Goal: Task Accomplishment & Management: Complete application form

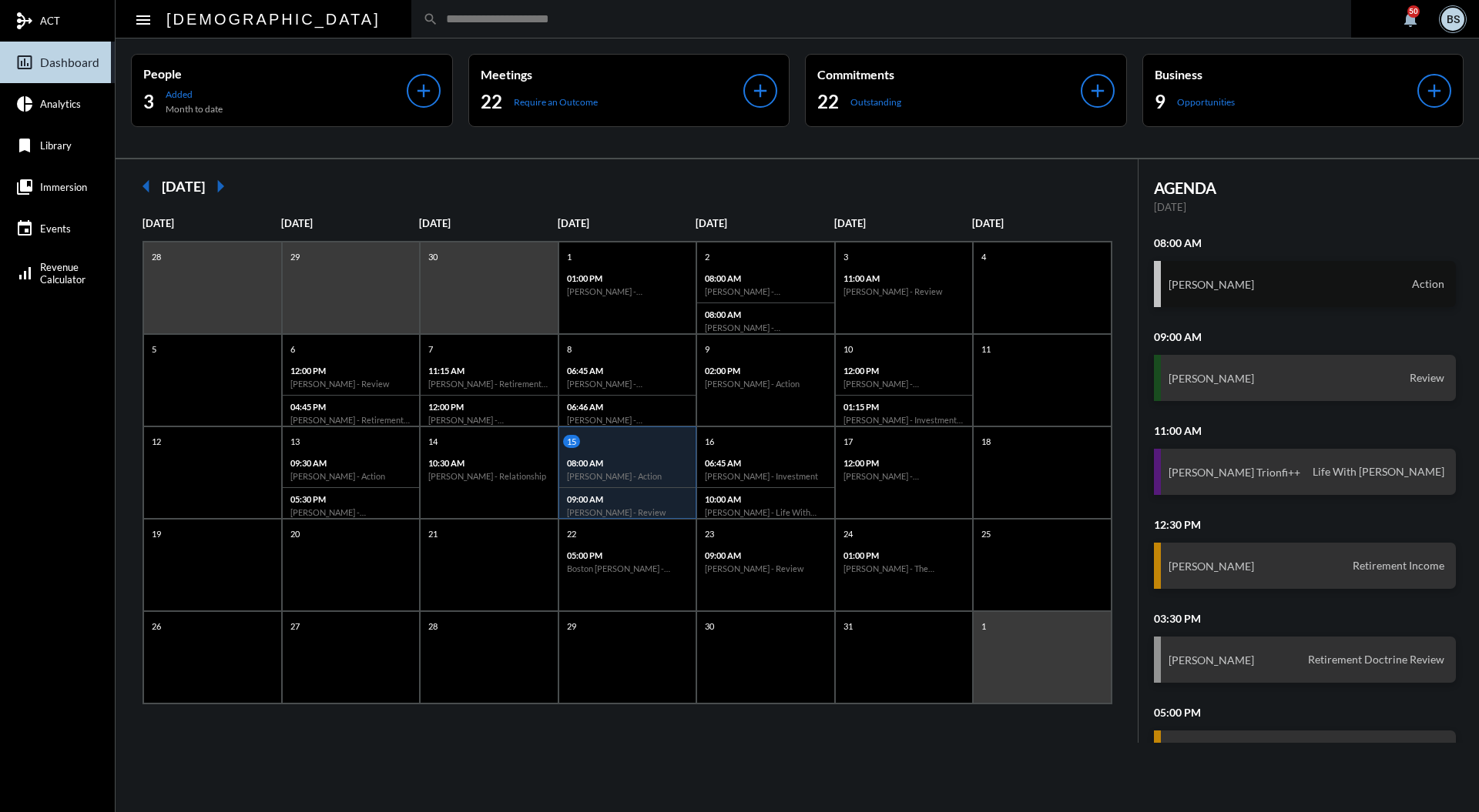
click at [1360, 288] on div "[PERSON_NAME] Action" at bounding box center [1304, 284] width 302 height 46
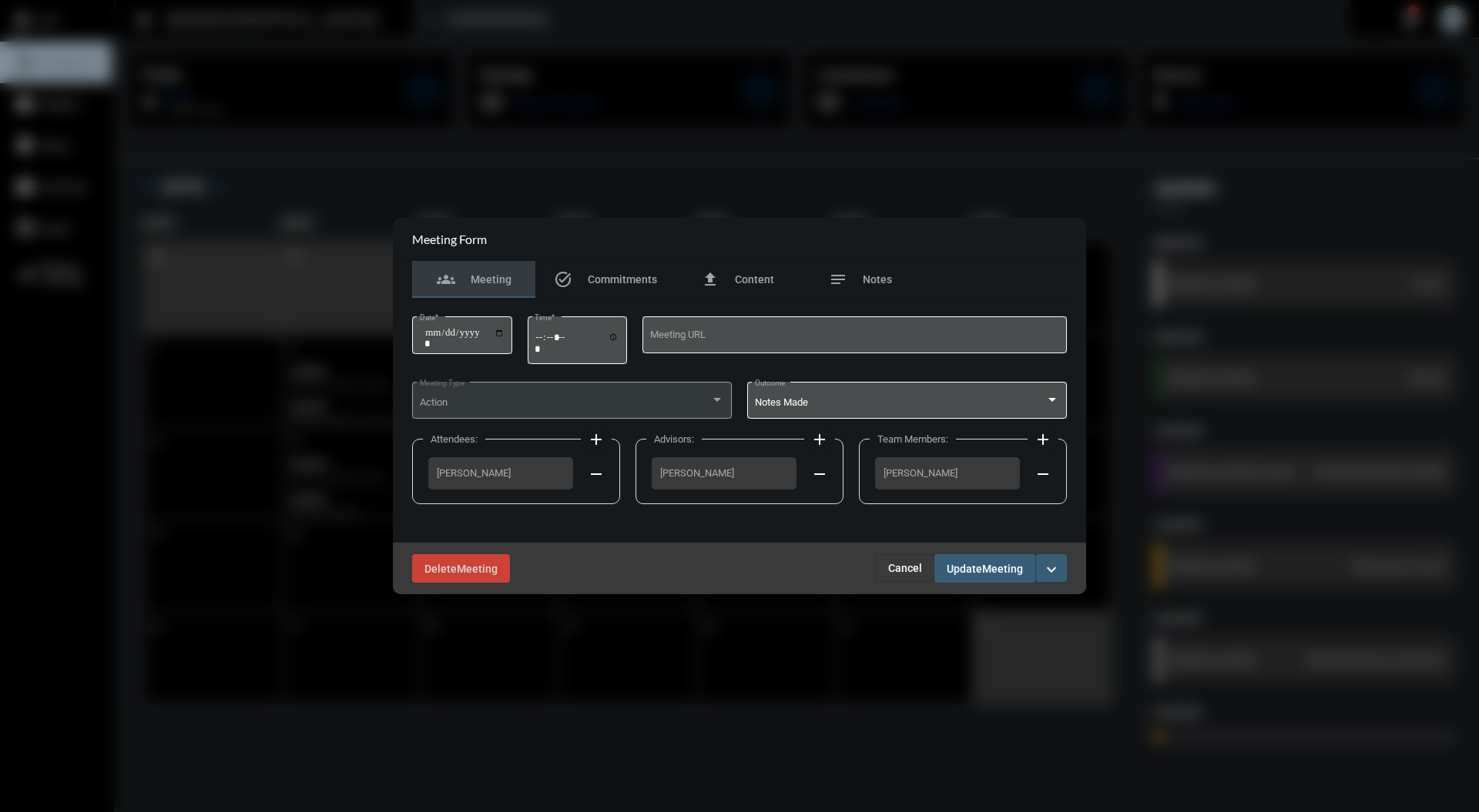
click at [912, 571] on span "Cancel" at bounding box center [904, 568] width 34 height 12
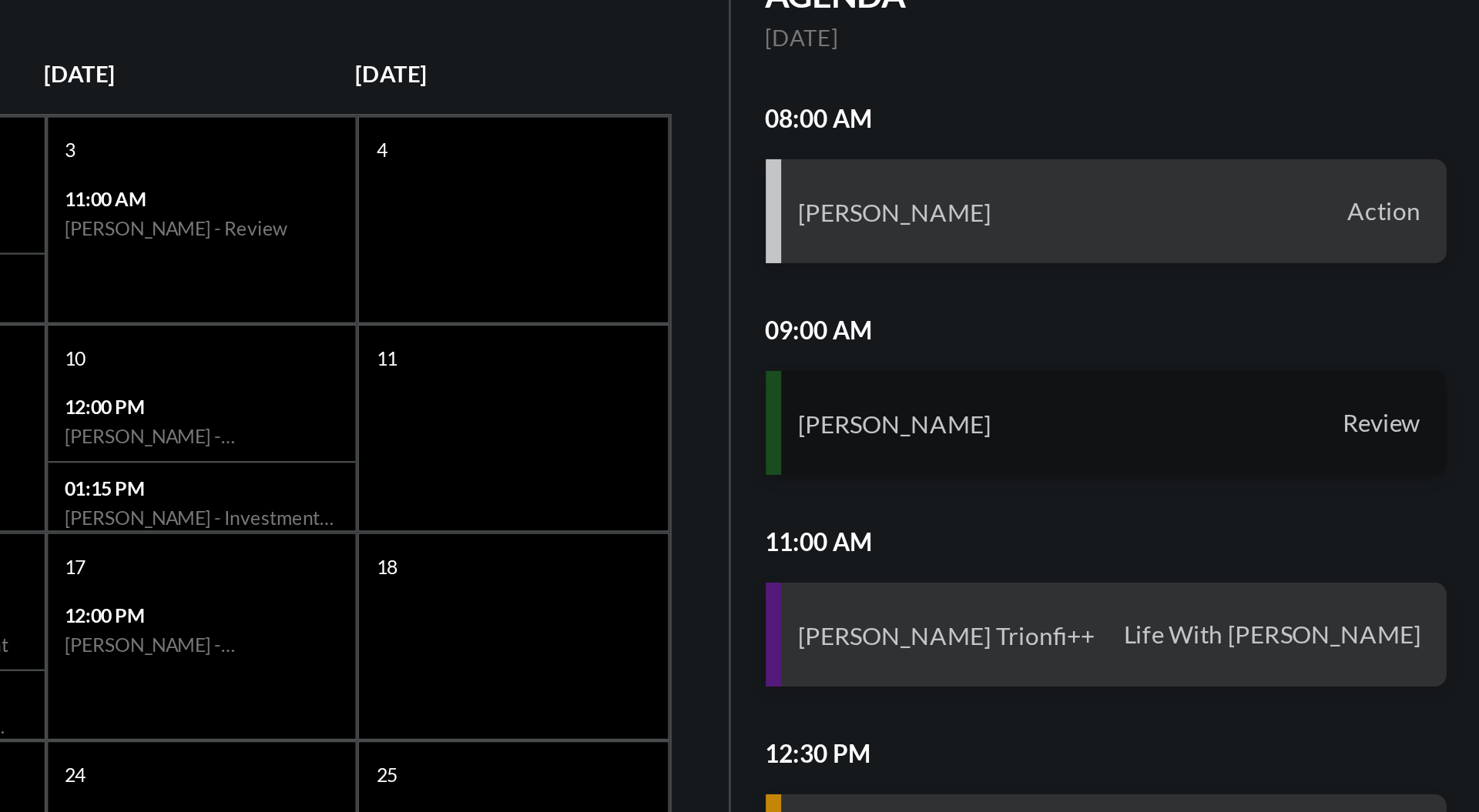
click at [1327, 378] on div "[PERSON_NAME] Review" at bounding box center [1304, 378] width 302 height 46
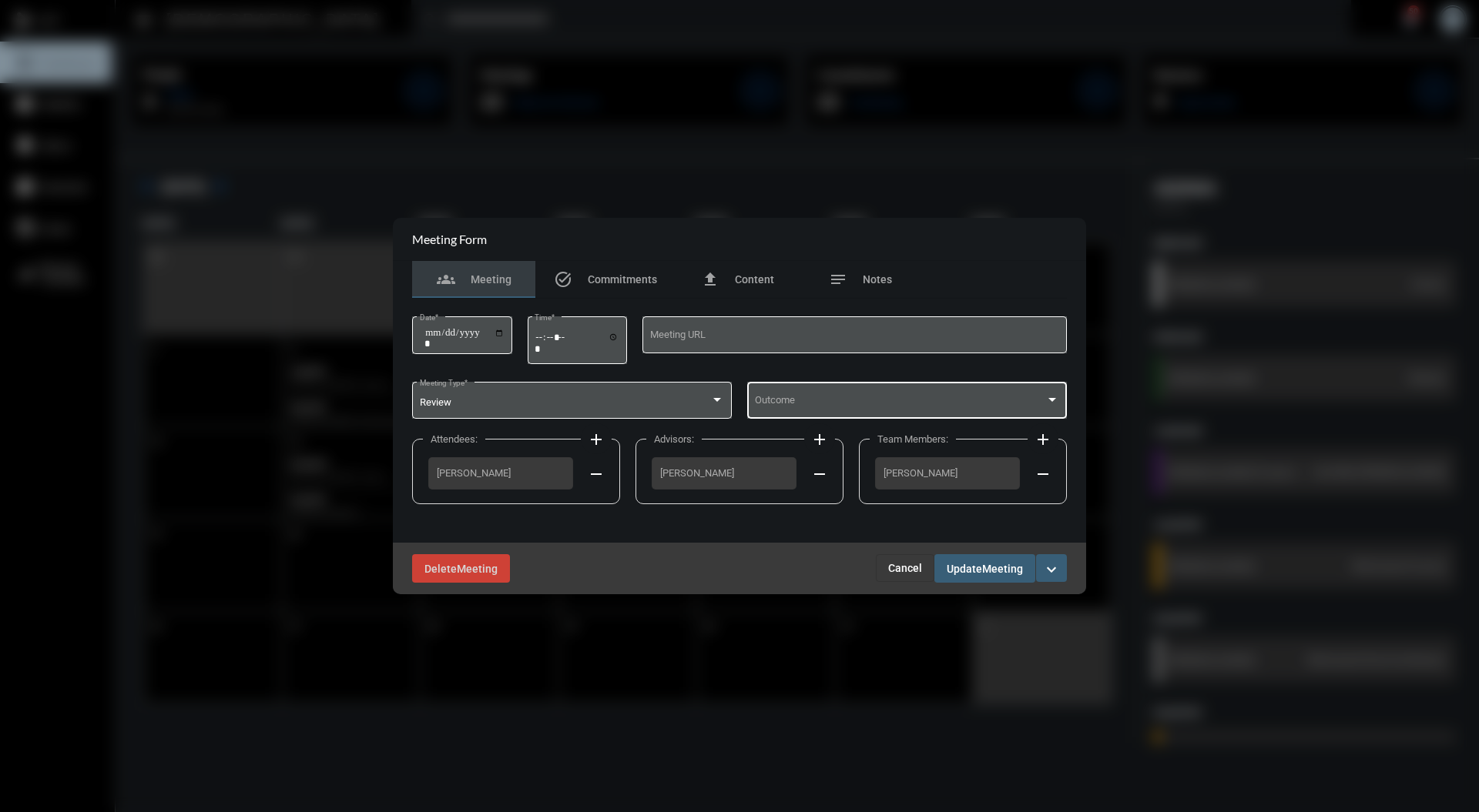
click at [1052, 401] on div at bounding box center [1052, 400] width 8 height 4
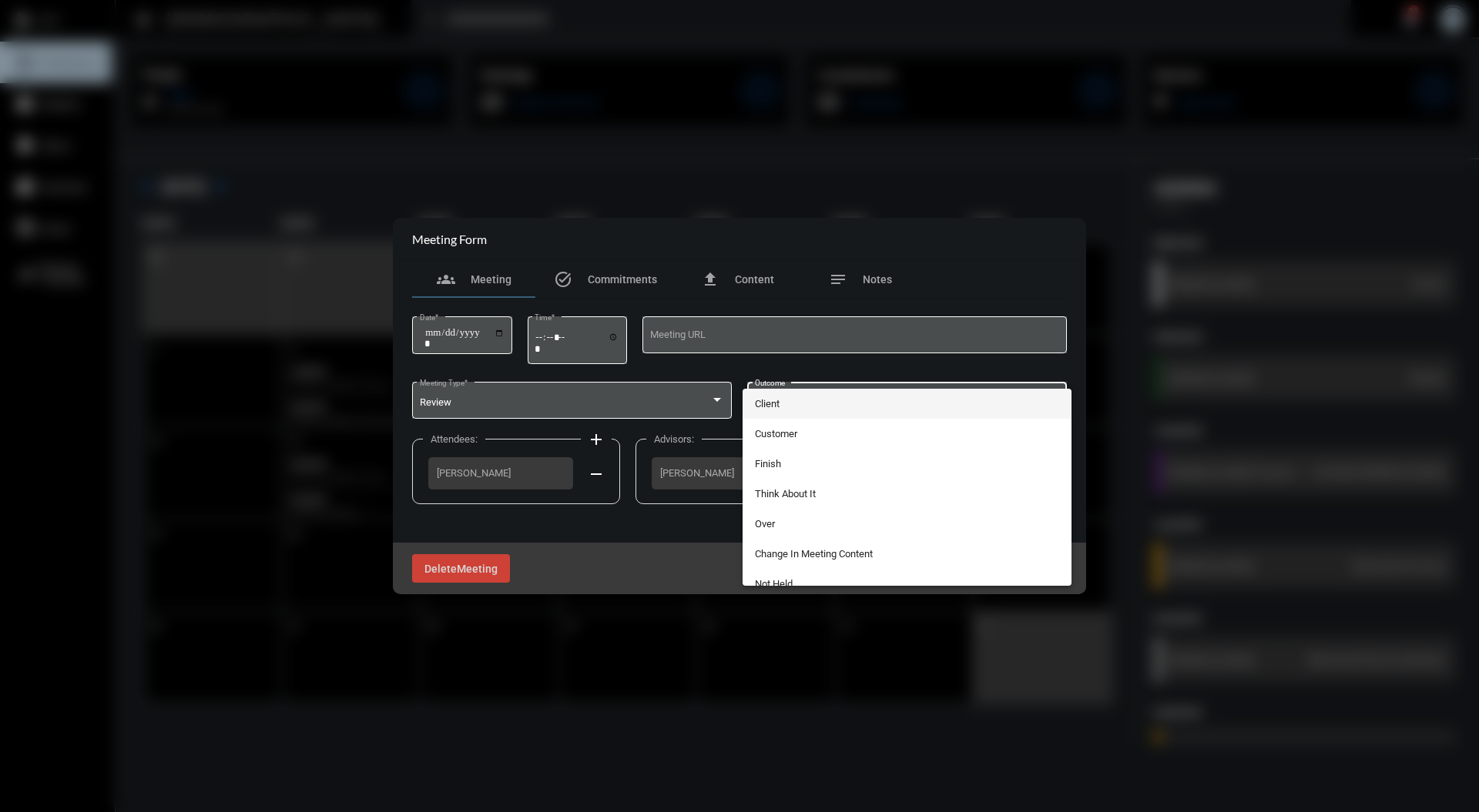
click at [840, 402] on span "Client" at bounding box center [907, 404] width 305 height 30
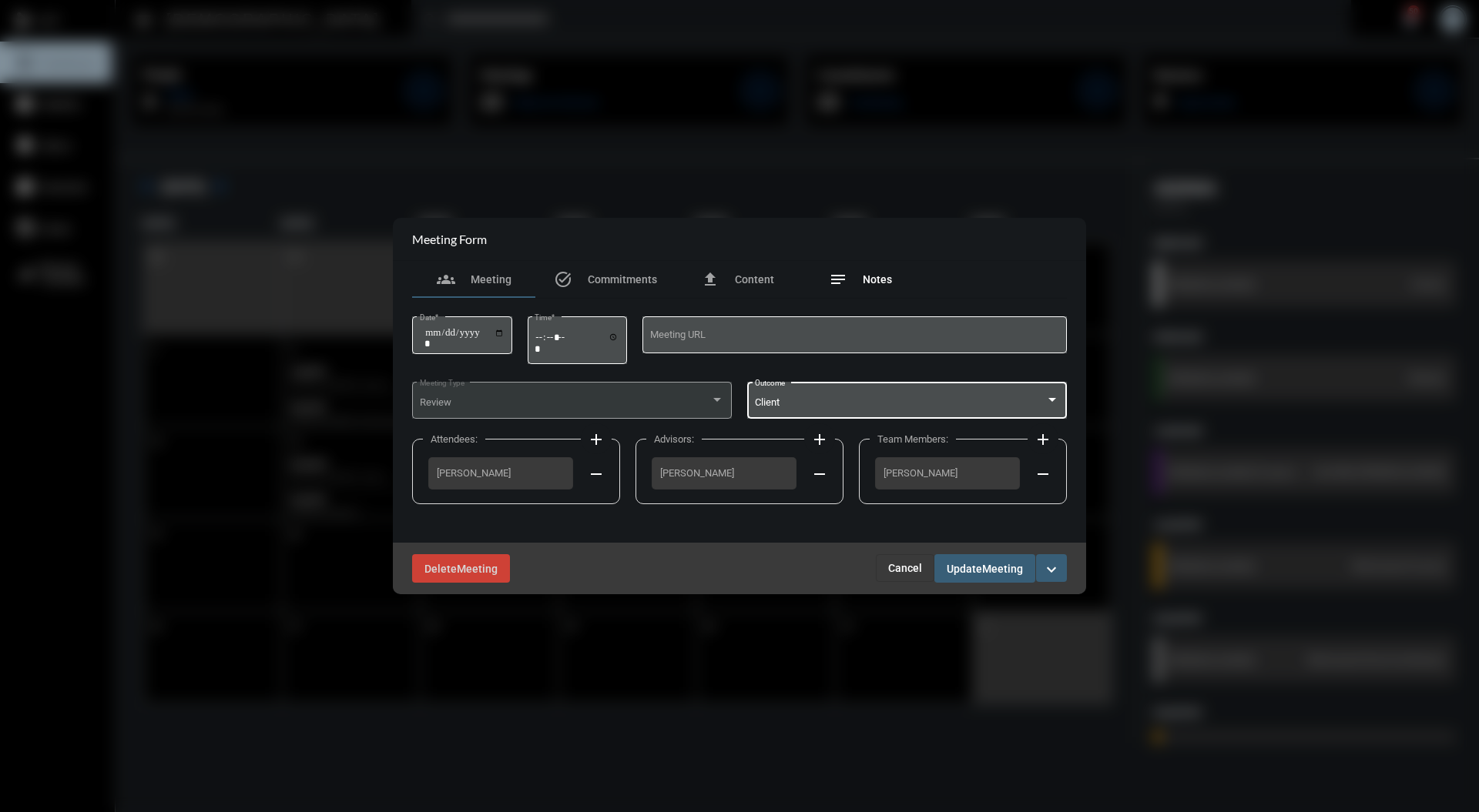
click at [882, 282] on span "Notes" at bounding box center [877, 279] width 29 height 12
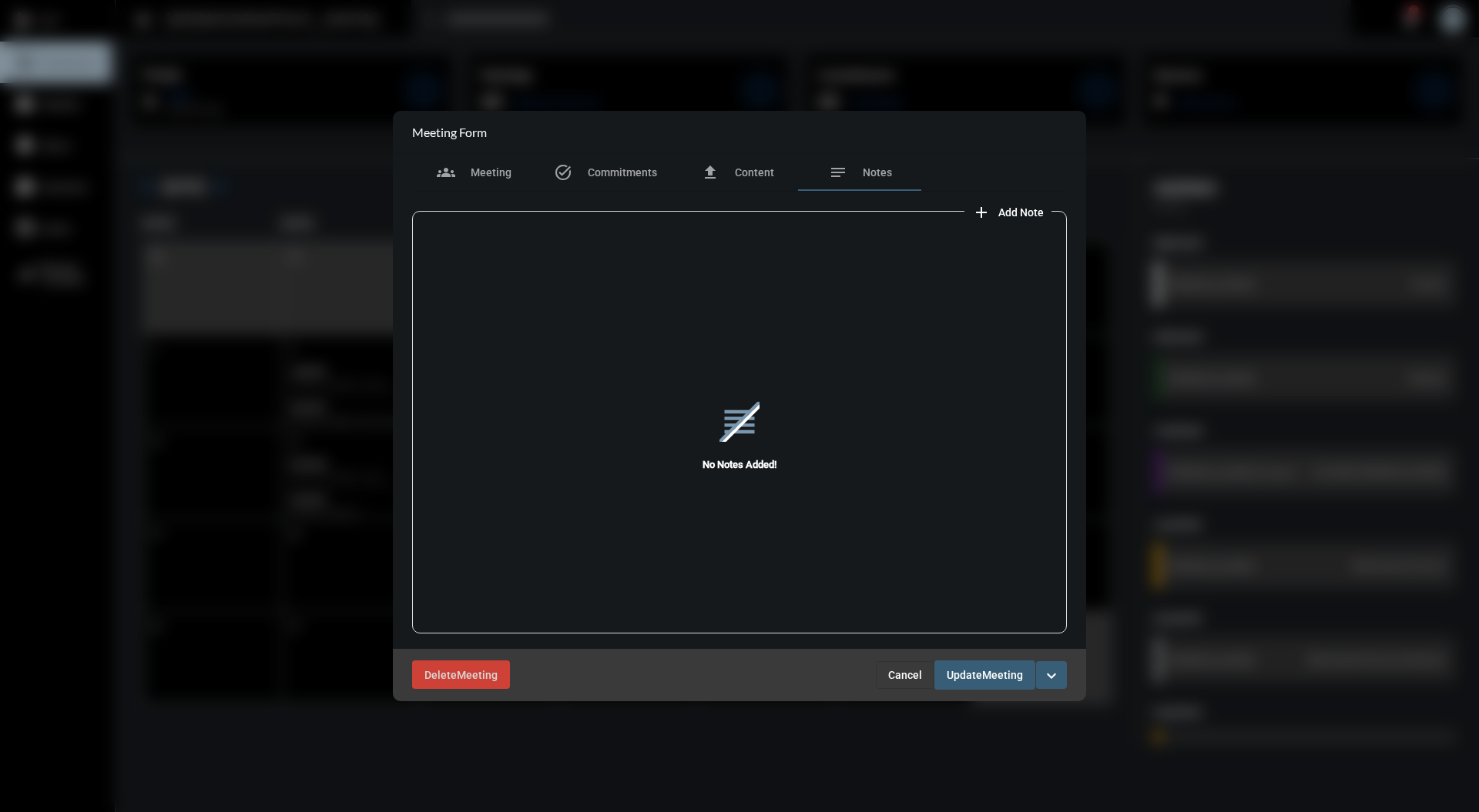
click at [1004, 216] on span "Add Note" at bounding box center [1021, 213] width 45 height 12
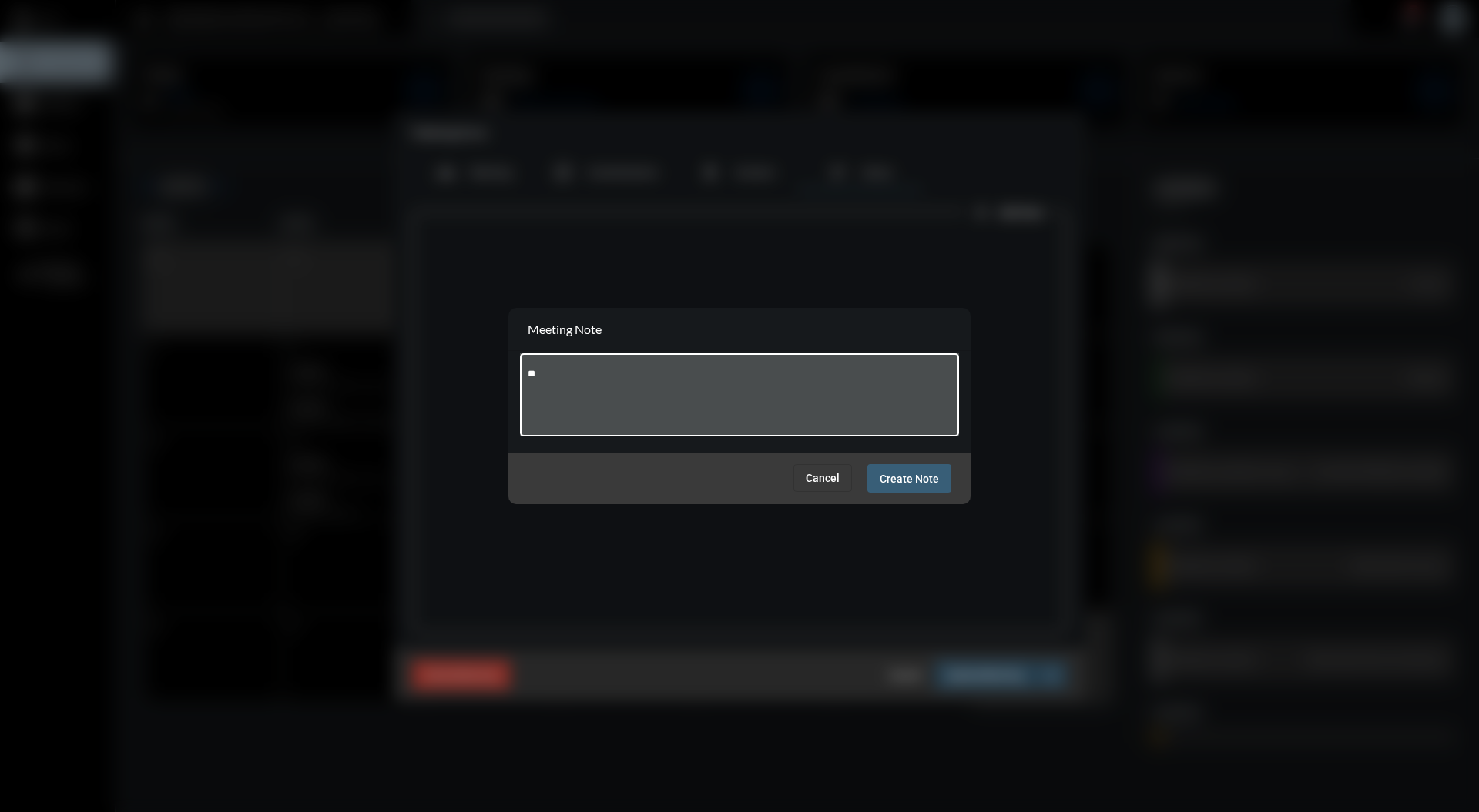
type textarea "*"
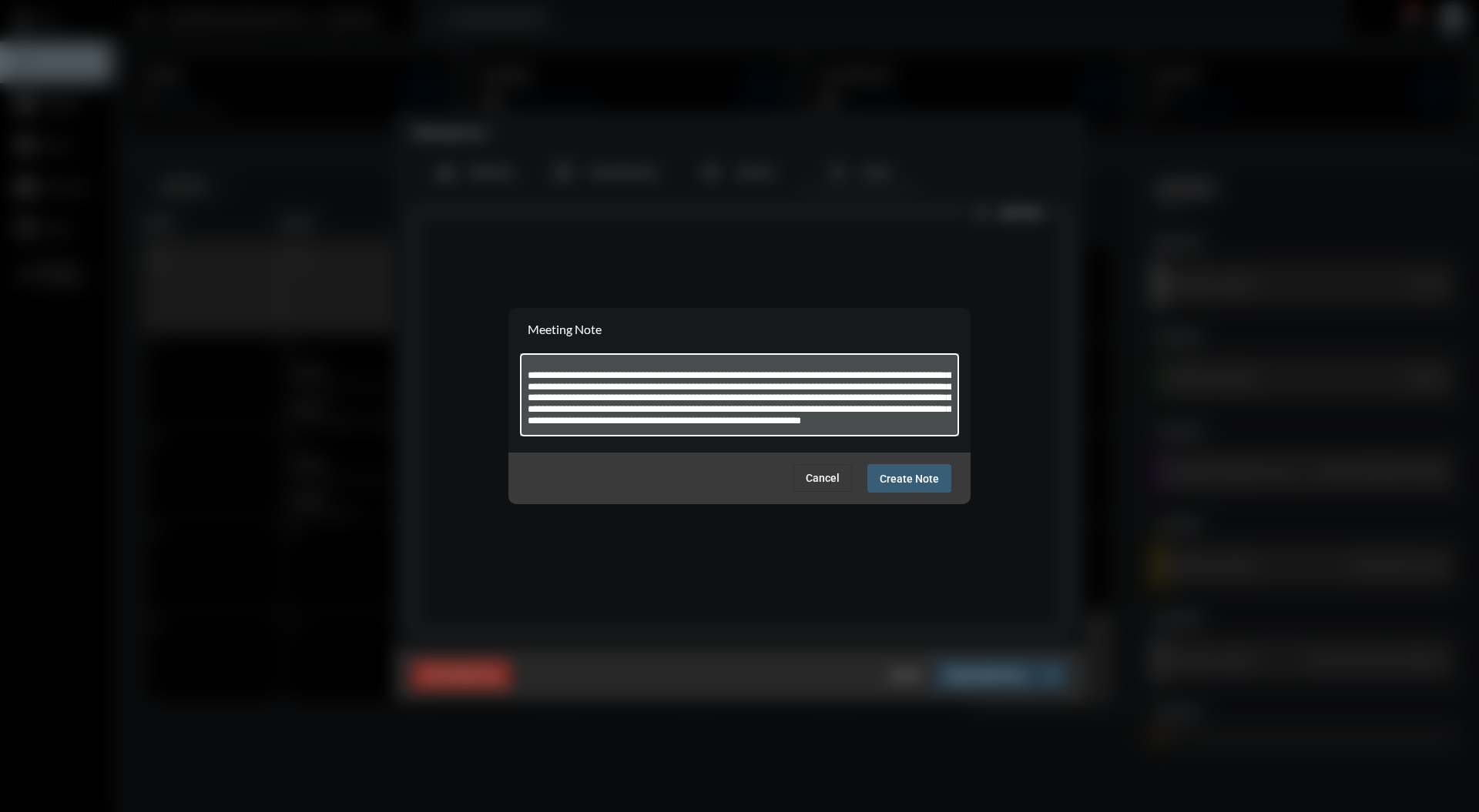
scroll to position [43, 0]
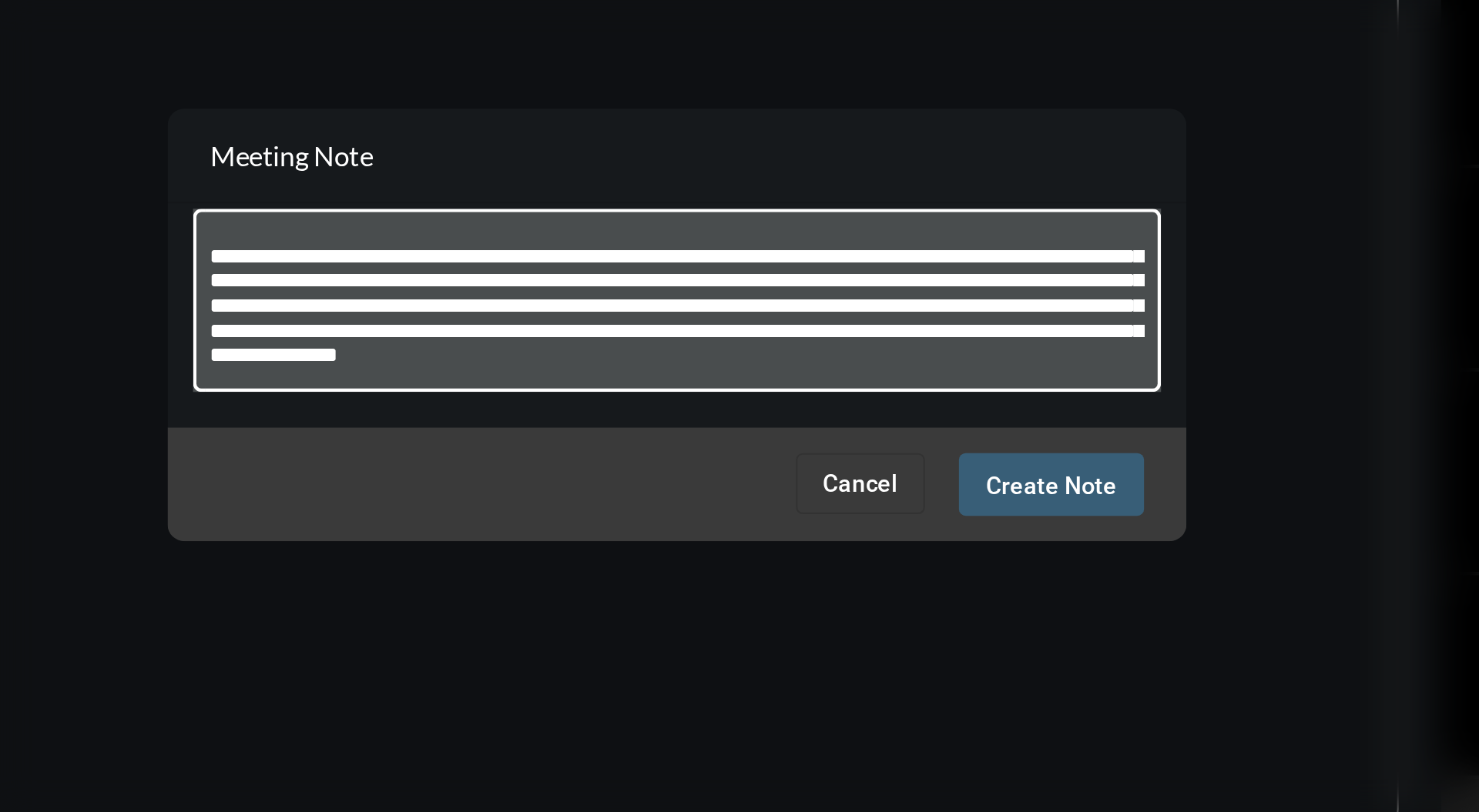
click at [849, 426] on textarea "**********" at bounding box center [740, 397] width 425 height 61
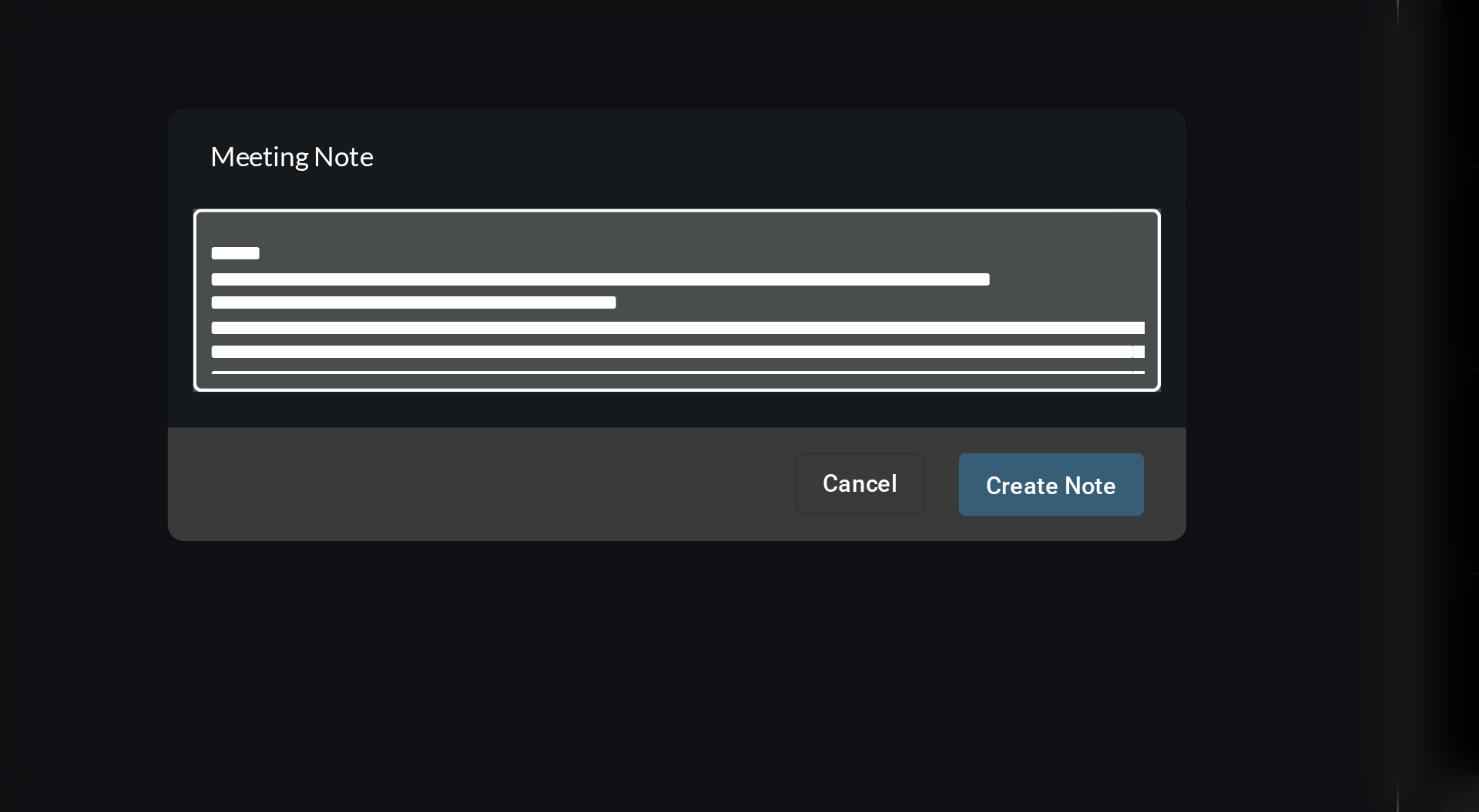
click at [748, 397] on textarea "**********" at bounding box center [740, 397] width 425 height 61
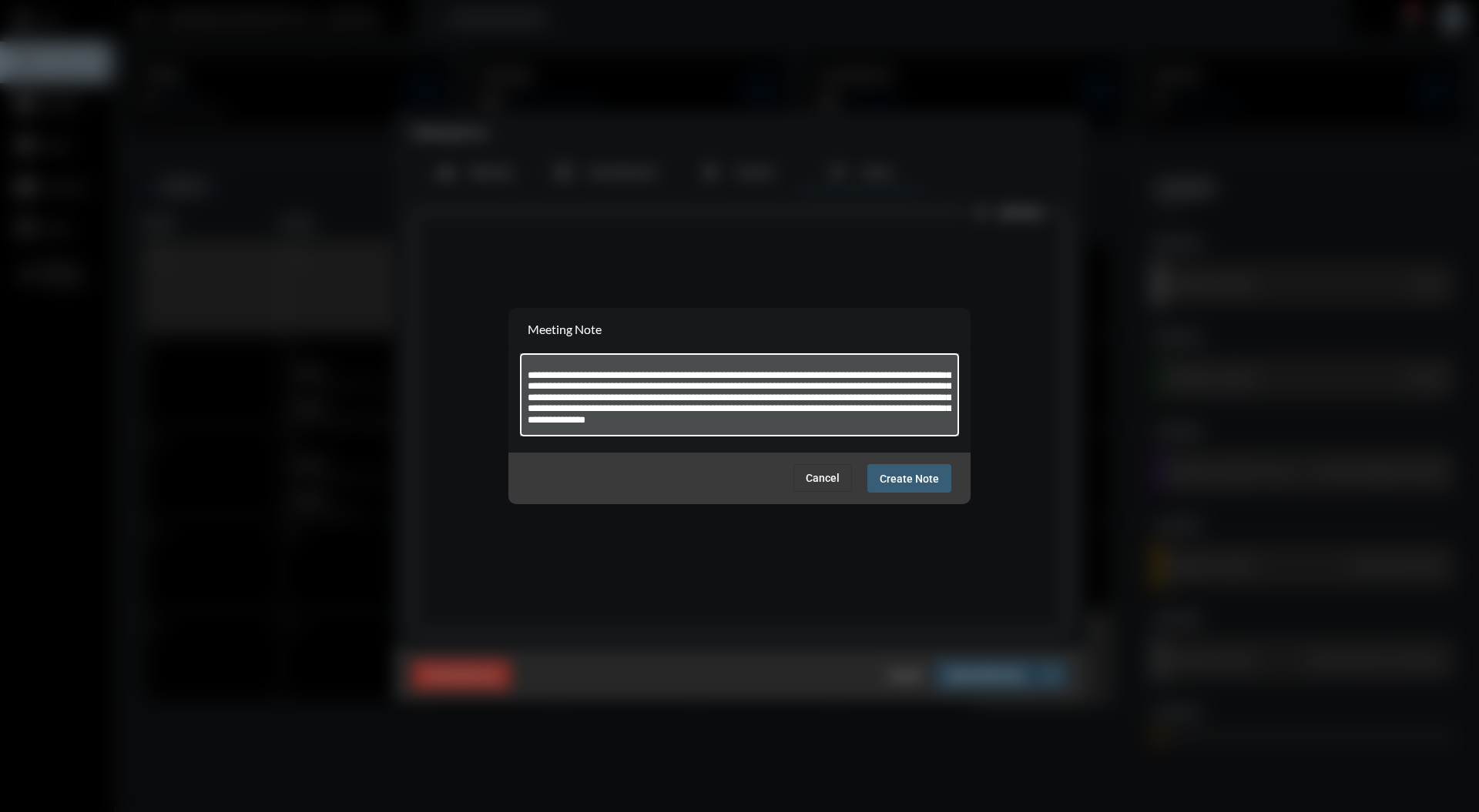
scroll to position [111, 0]
click at [817, 417] on textarea at bounding box center [740, 397] width 425 height 61
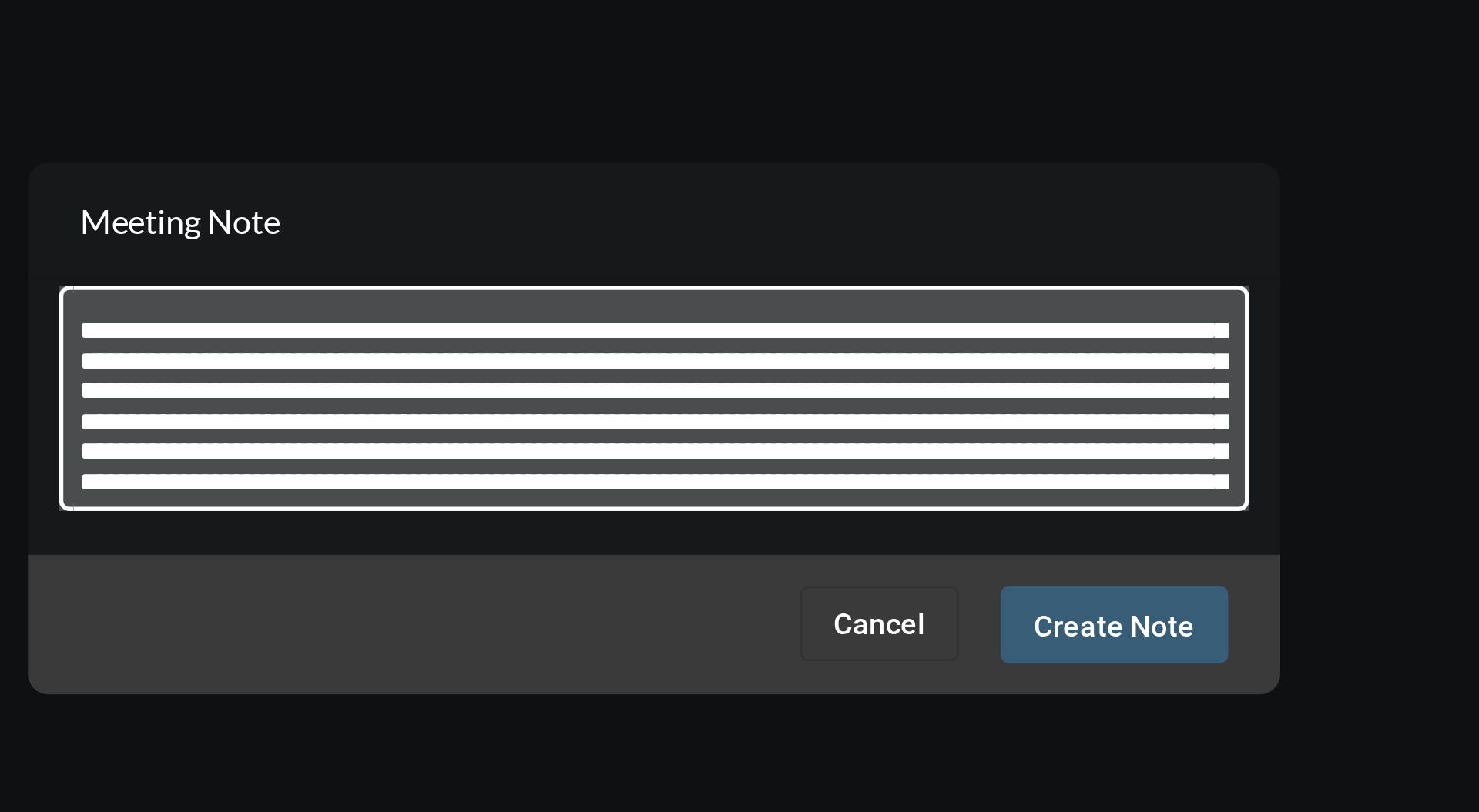
click at [747, 382] on textarea at bounding box center [740, 397] width 425 height 61
click at [742, 385] on textarea at bounding box center [740, 397] width 425 height 61
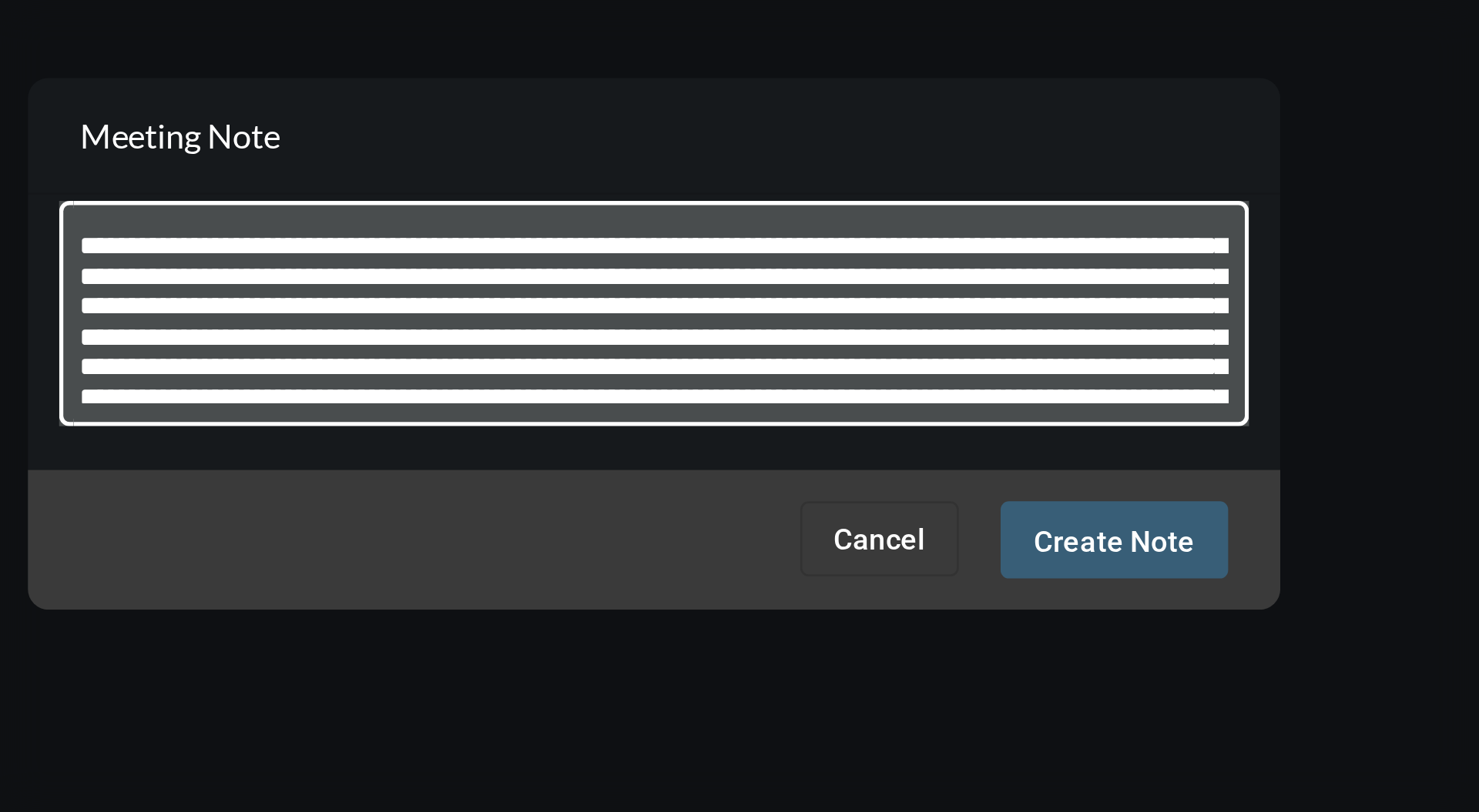
click at [752, 417] on textarea at bounding box center [740, 397] width 425 height 61
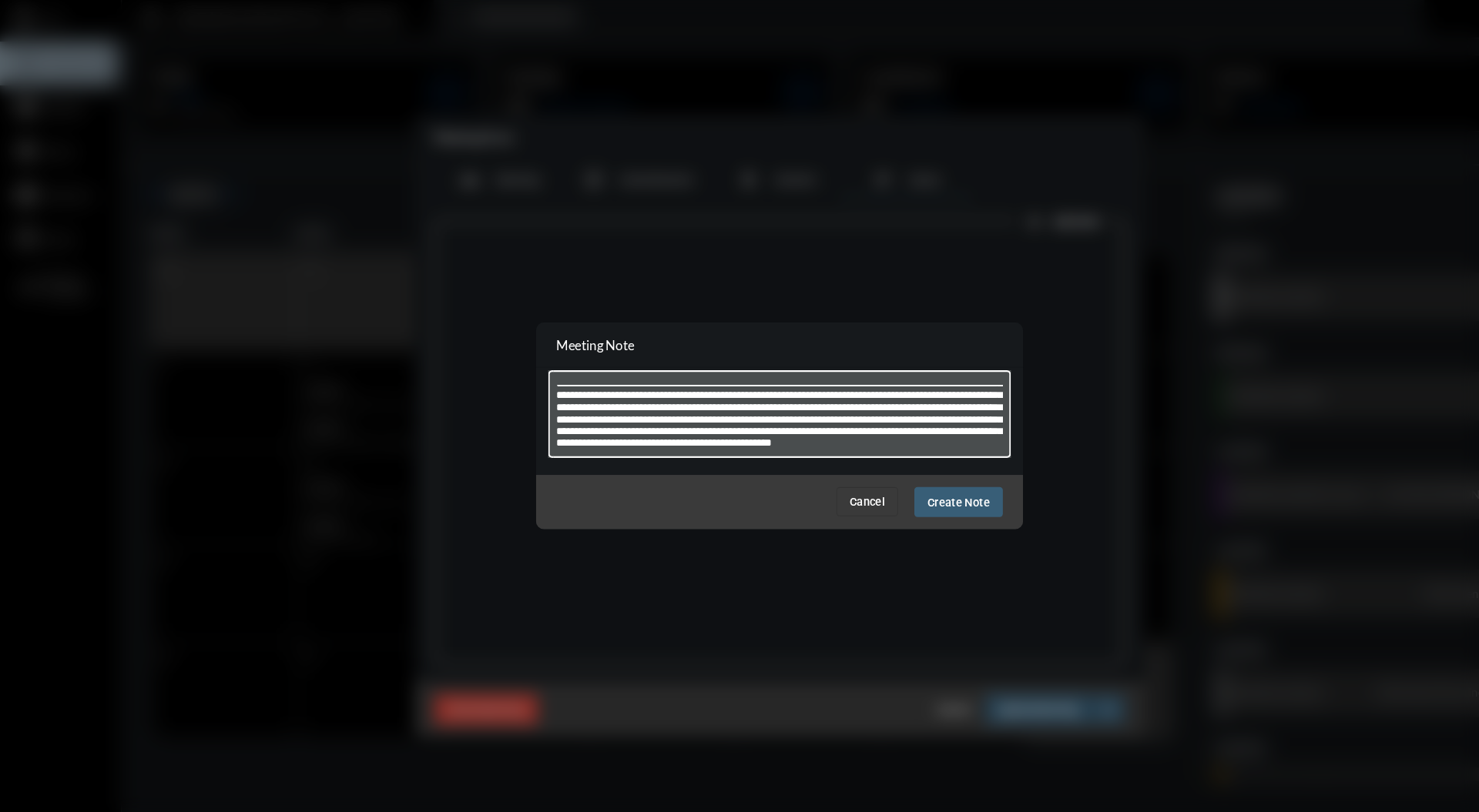
scroll to position [131, 0]
click at [829, 407] on textarea at bounding box center [740, 397] width 425 height 61
type textarea "**********"
click at [923, 480] on span "Create Note" at bounding box center [909, 479] width 59 height 12
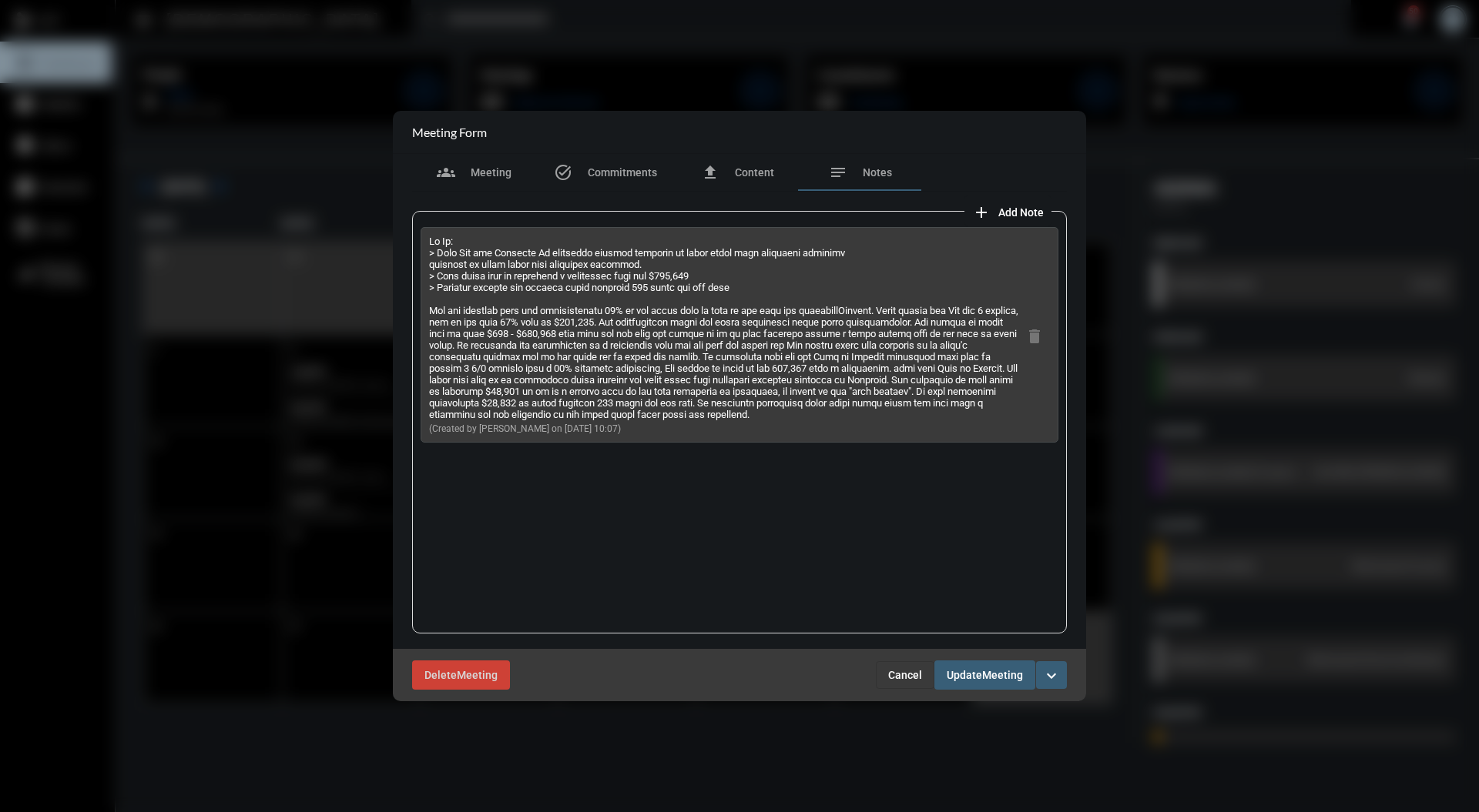
drag, startPoint x: 860, startPoint y: 428, endPoint x: 419, endPoint y: 314, distance: 455.5
click at [420, 314] on div "(Created by [PERSON_NAME] on [DATE] 10:07) delete" at bounding box center [739, 334] width 638 height 215
copy p "[PERSON_NAME] was recently paid out approximately 90% of the money that is owed…"
click at [982, 675] on span "Update" at bounding box center [964, 676] width 35 height 12
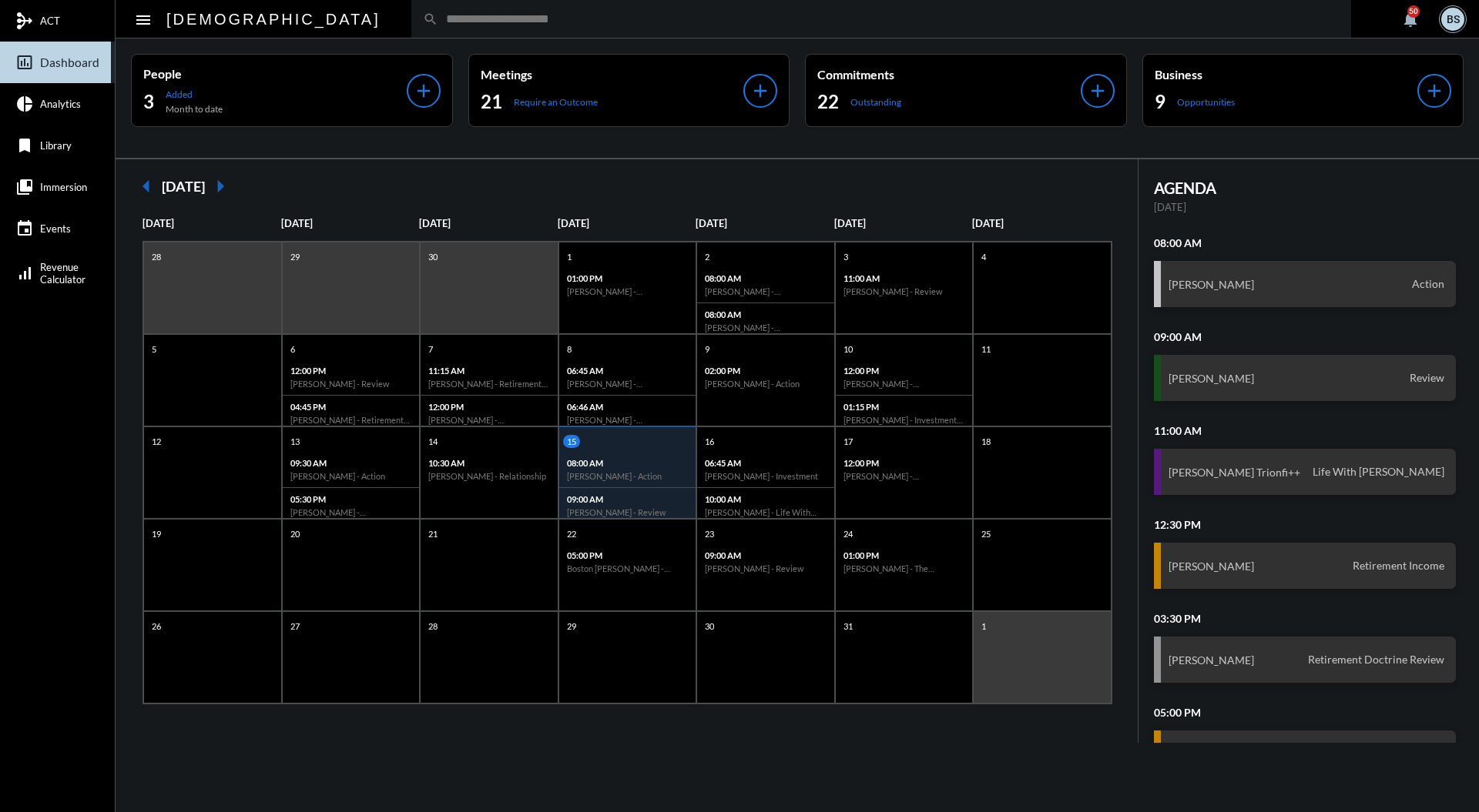
click at [530, 17] on input "text" at bounding box center [888, 19] width 901 height 13
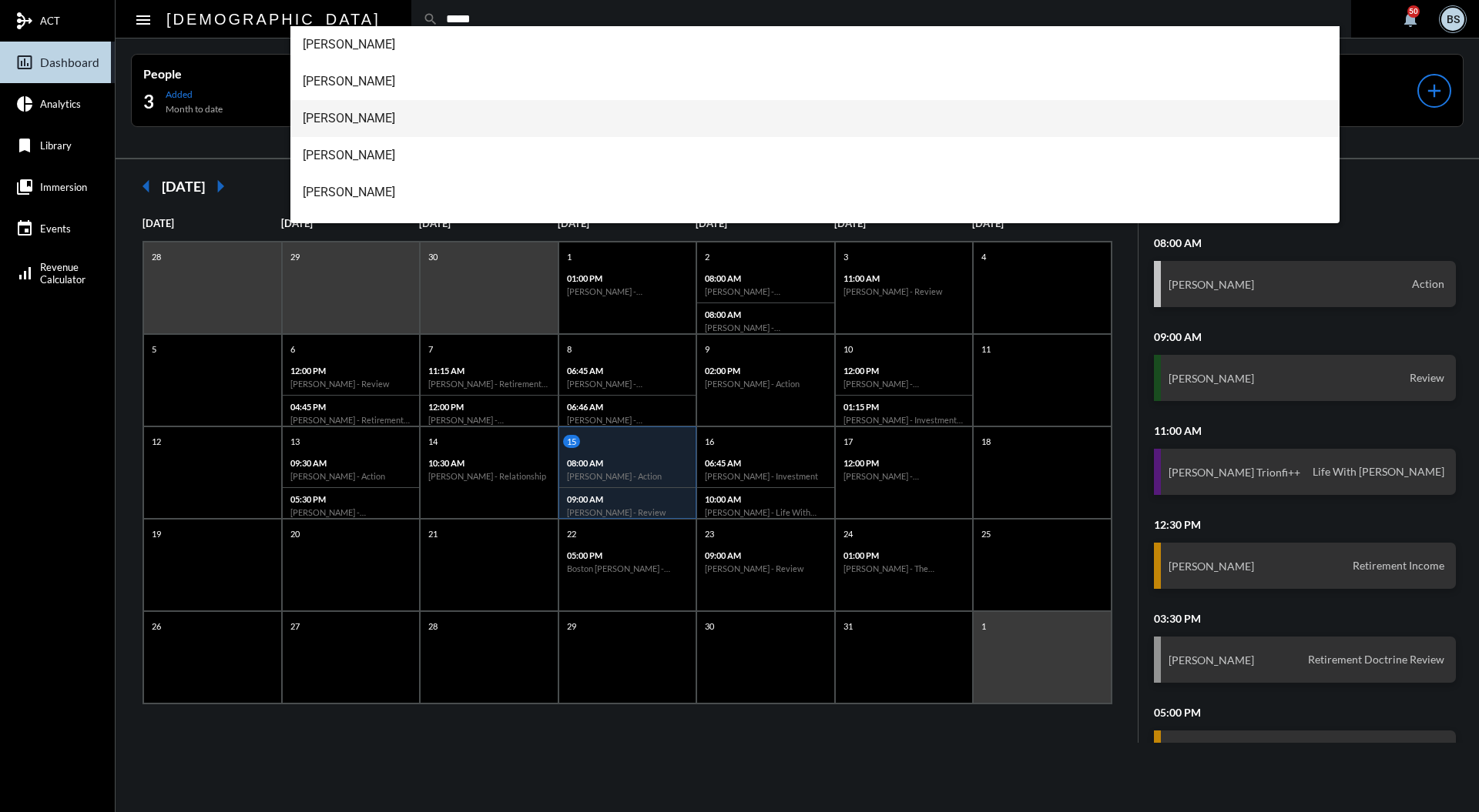
type input "*****"
drag, startPoint x: 403, startPoint y: 113, endPoint x: 399, endPoint y: 128, distance: 15.5
click at [399, 131] on span "[PERSON_NAME]" at bounding box center [815, 119] width 1025 height 37
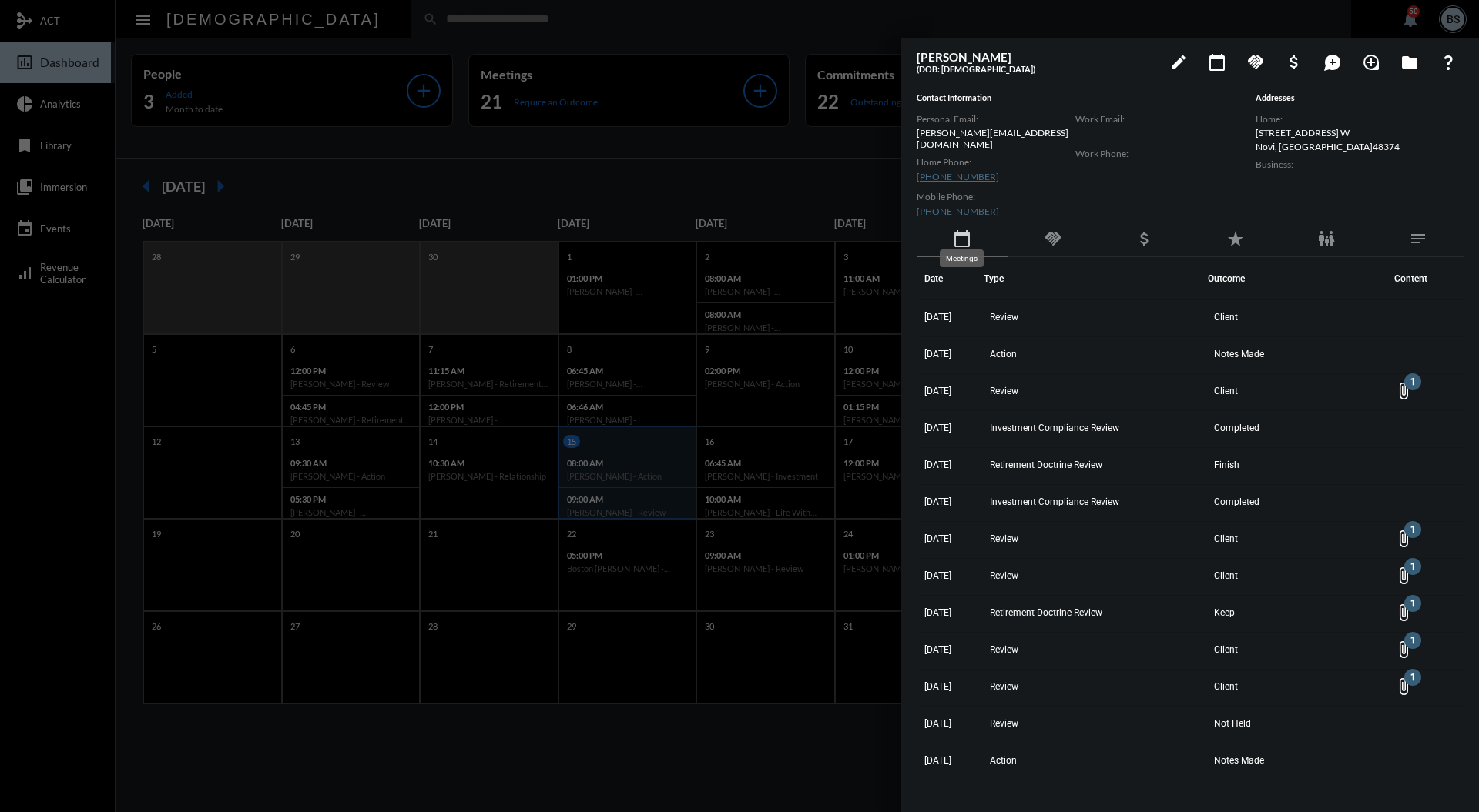
click at [960, 230] on mat-icon "calendar_today" at bounding box center [961, 238] width 19 height 19
click at [1211, 50] on button "calendar_today" at bounding box center [1217, 61] width 31 height 31
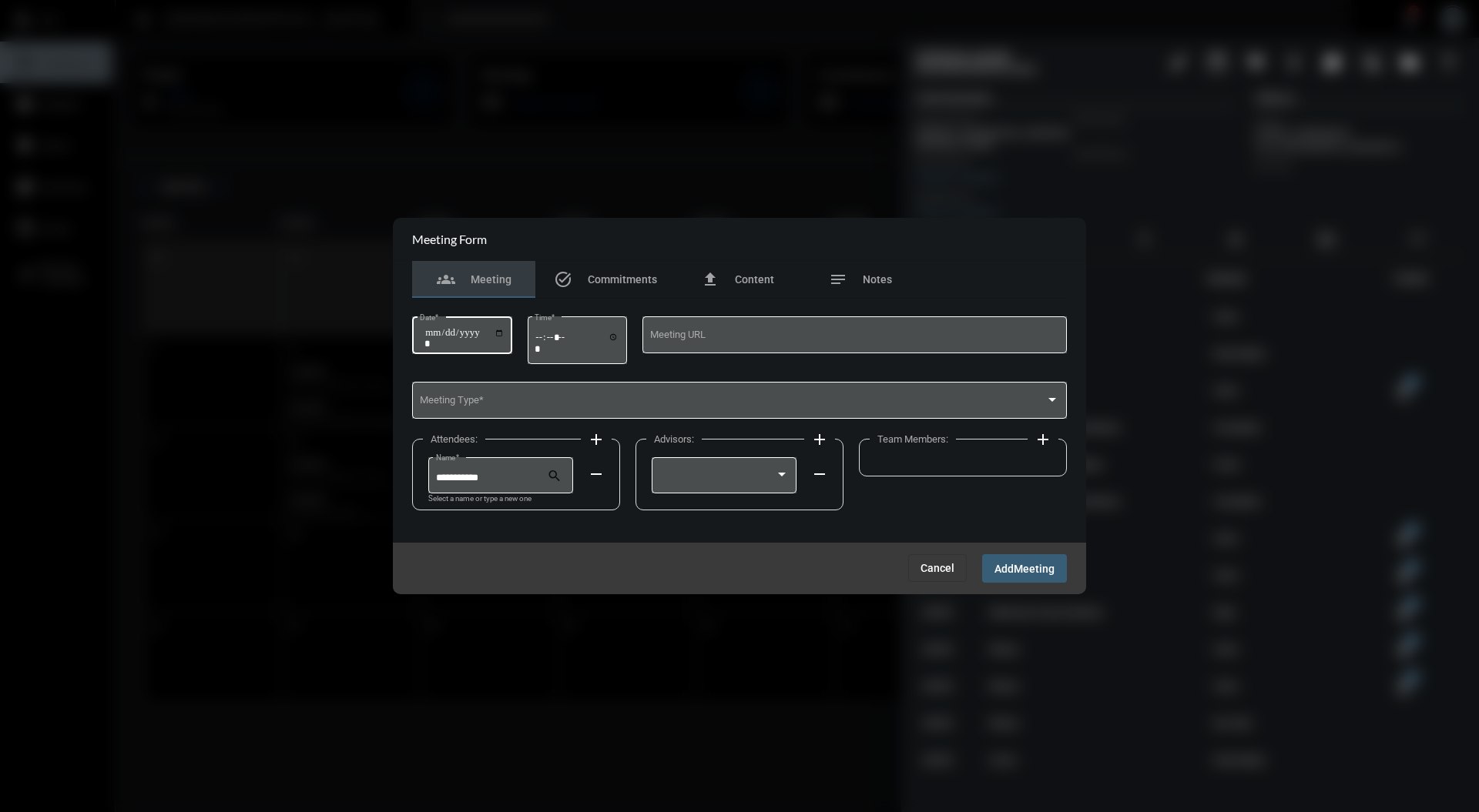
click at [505, 334] on input "Date *" at bounding box center [465, 338] width 80 height 21
type input "**********"
click at [542, 345] on input "Time *" at bounding box center [577, 341] width 85 height 22
type input "*****"
click at [615, 389] on div "Meeting Type *" at bounding box center [740, 399] width 640 height 39
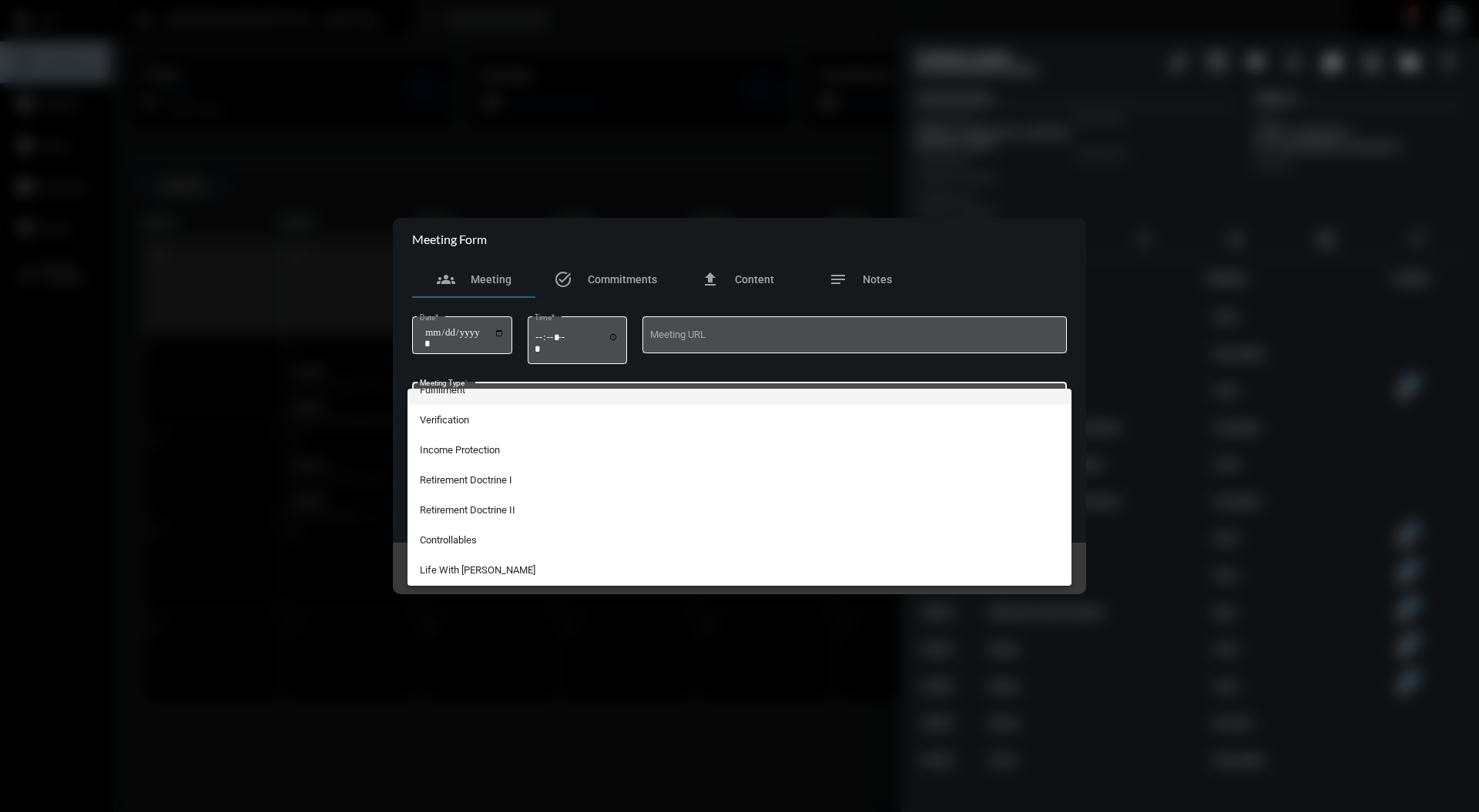
scroll to position [403, 0]
click at [510, 574] on span "Investment Compliance Review" at bounding box center [740, 571] width 640 height 30
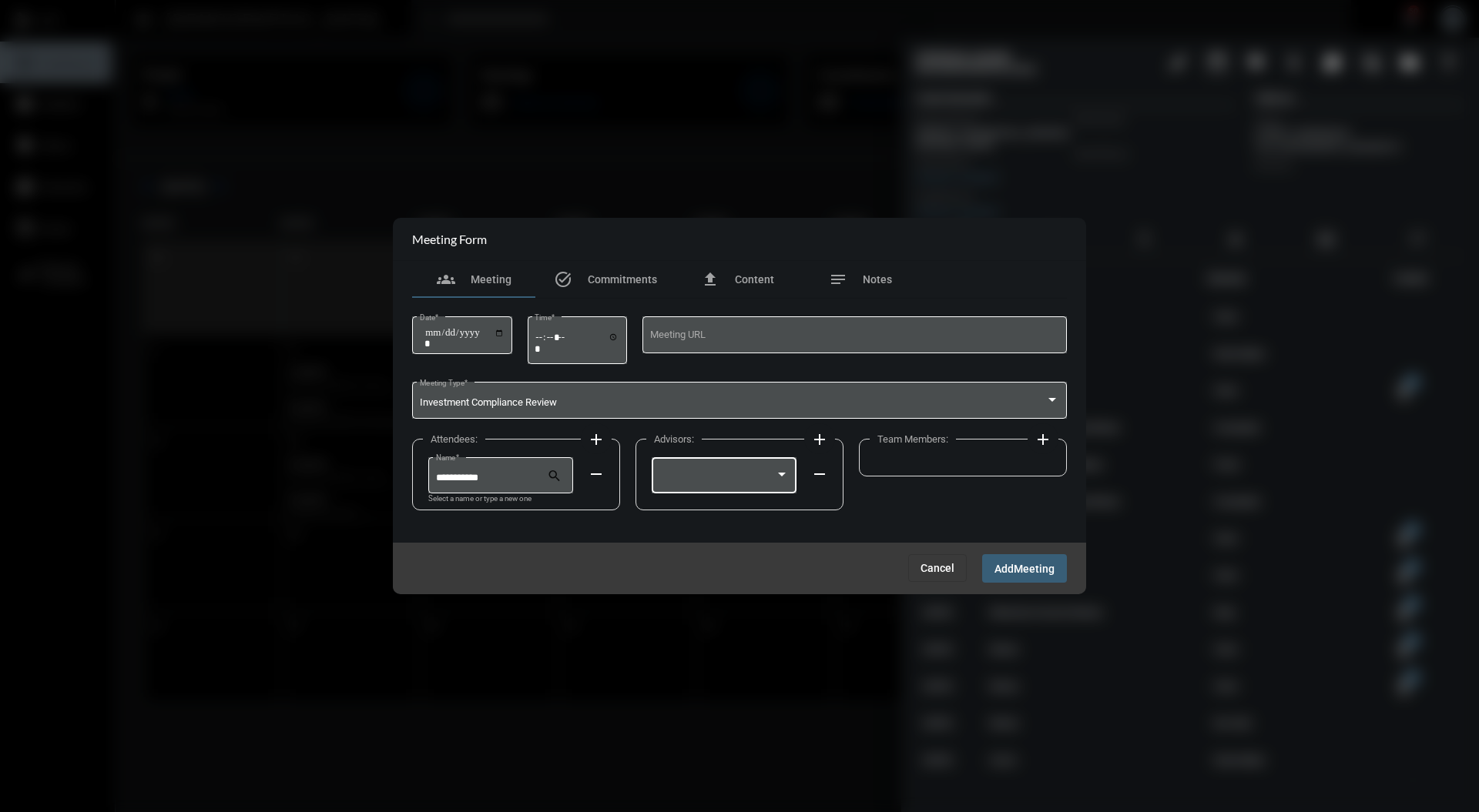
click at [782, 480] on div at bounding box center [782, 475] width 14 height 12
click at [759, 484] on span "[PERSON_NAME]" at bounding box center [724, 480] width 130 height 30
click at [1047, 442] on mat-icon "add" at bounding box center [1043, 440] width 19 height 19
click at [944, 565] on span "Cancel" at bounding box center [937, 568] width 34 height 12
